Goal: Use online tool/utility: Utilize a website feature to perform a specific function

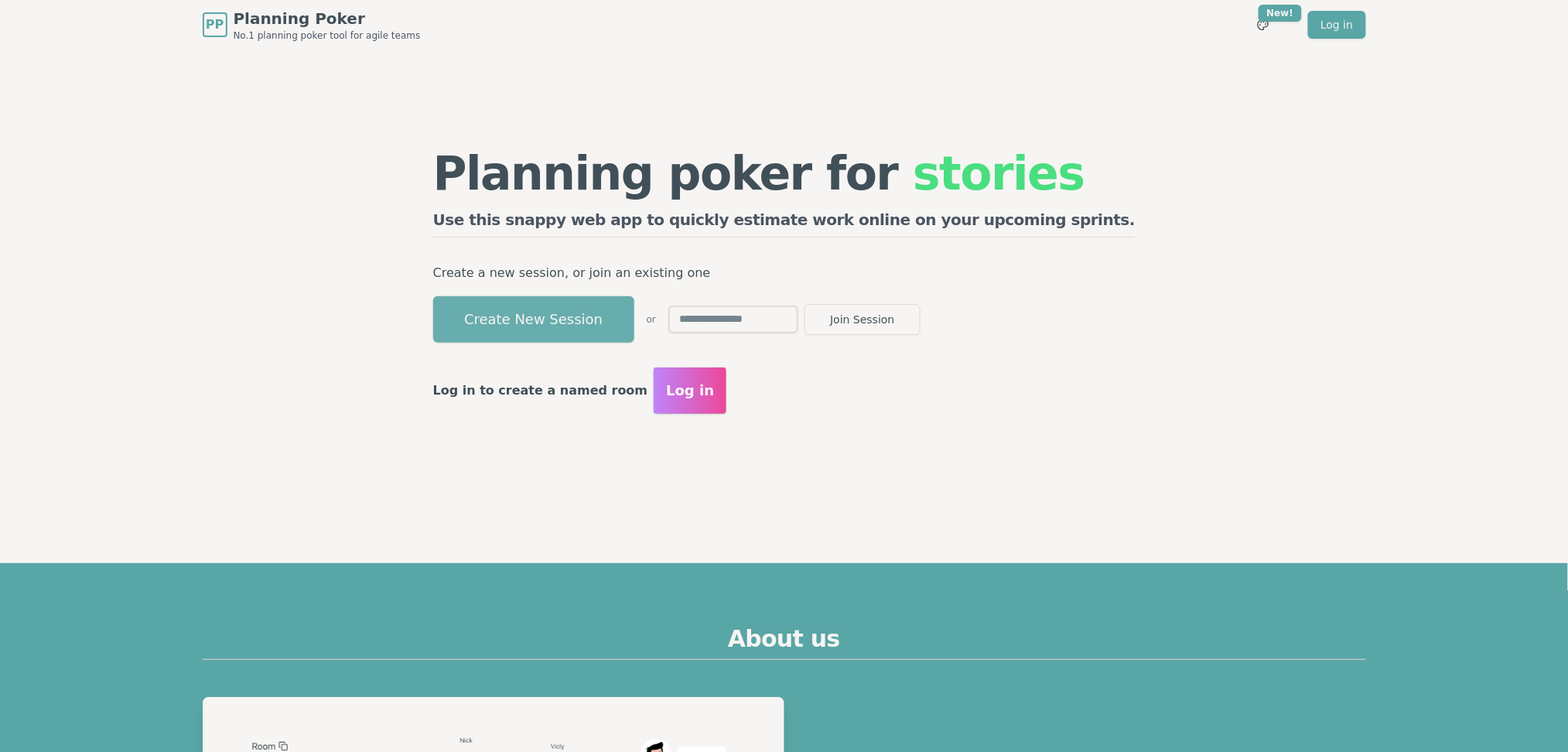
click at [594, 318] on button "Create New Session" at bounding box center [534, 318] width 202 height 46
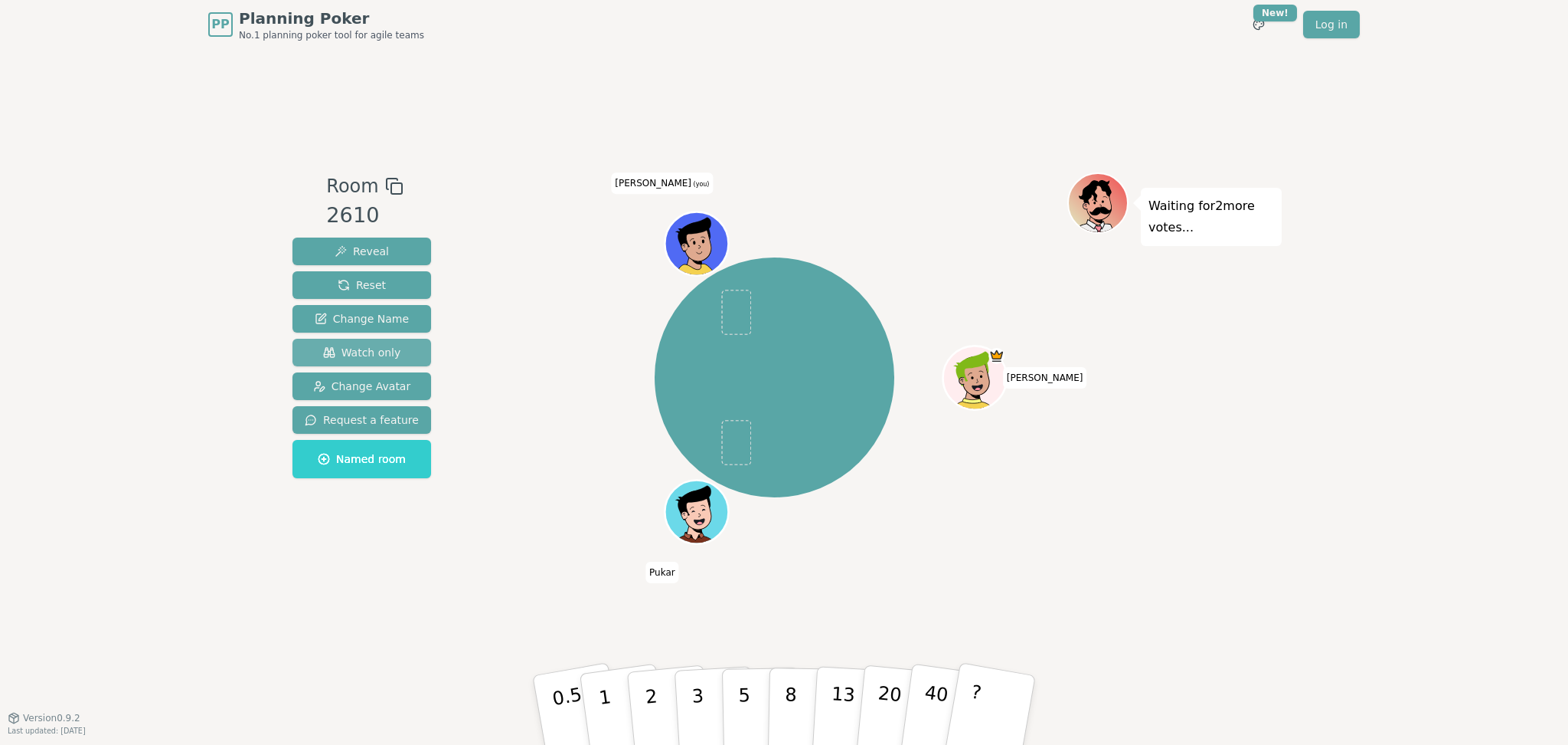
click at [350, 348] on span "Watch only" at bounding box center [362, 353] width 78 height 16
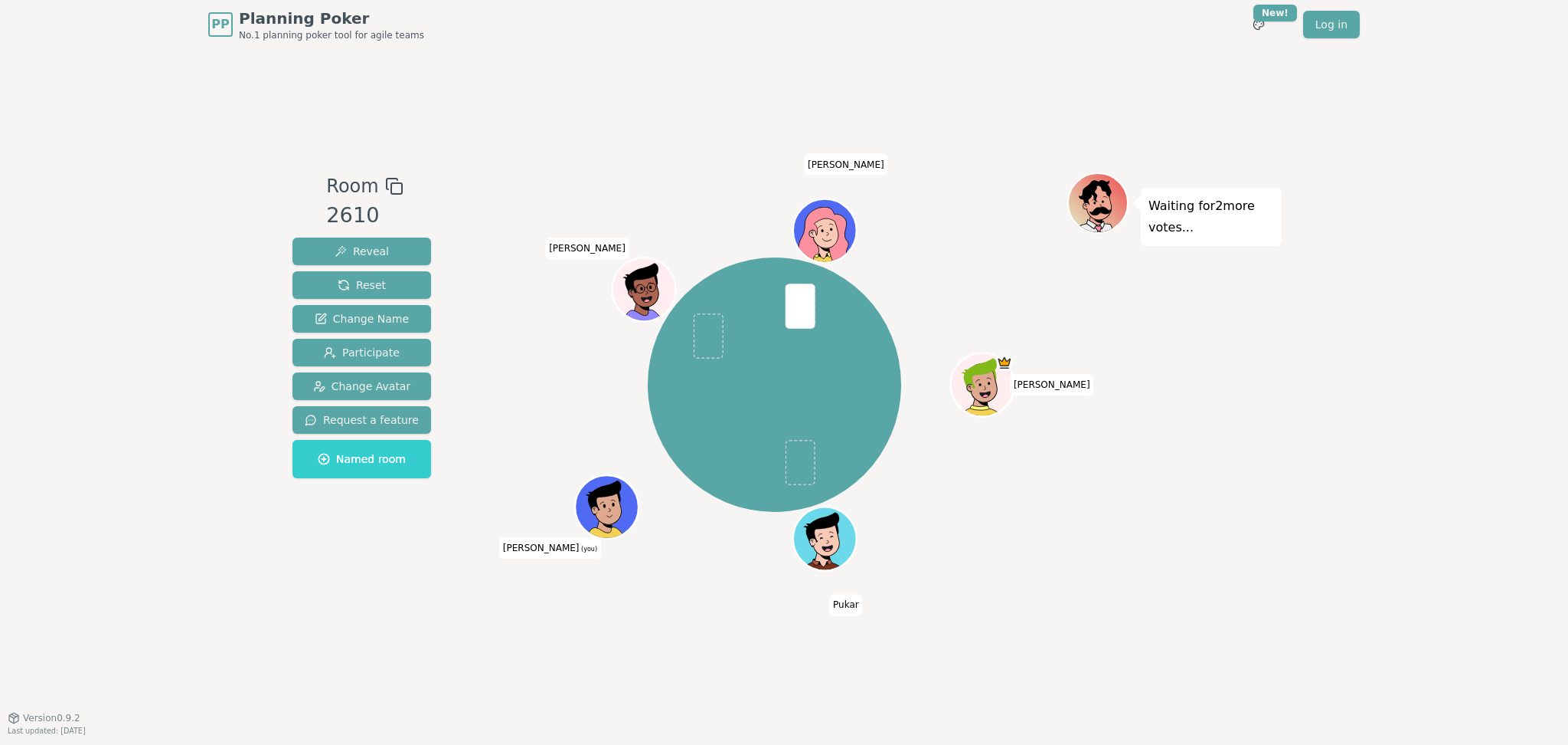
click at [1006, 46] on div "PP Planning Poker No.1 planning poker tool for agile teams Toggle theme New! Lo…" at bounding box center [784, 24] width 1151 height 49
